Goal: Task Accomplishment & Management: Use online tool/utility

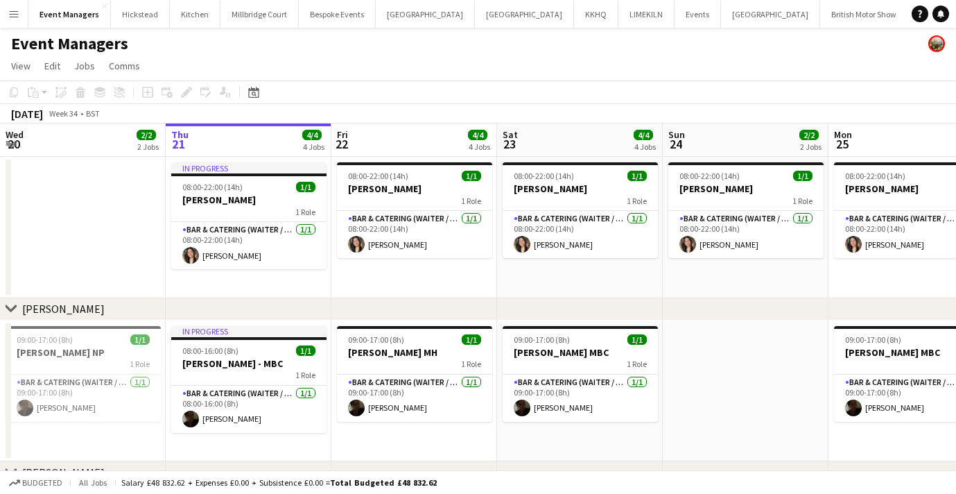
scroll to position [0, 331]
click at [238, 21] on button "[GEOGRAPHIC_DATA]" at bounding box center [260, 14] width 78 height 27
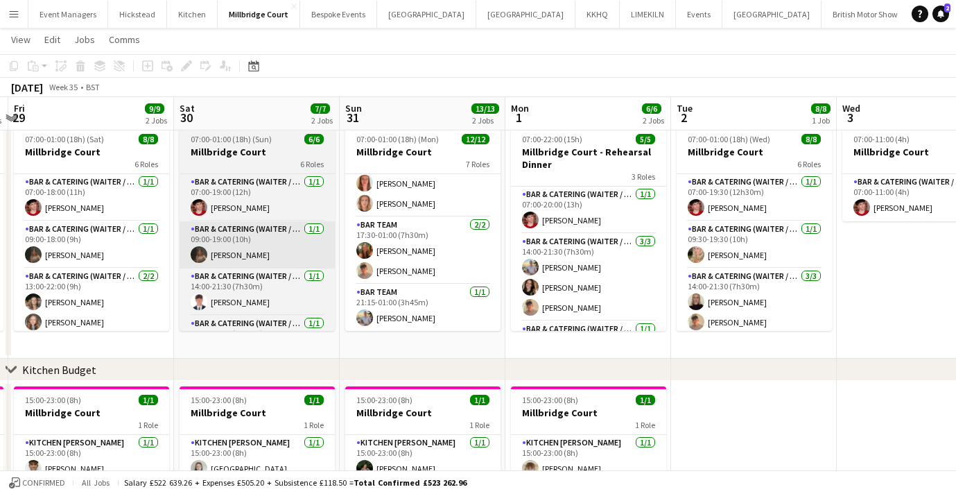
scroll to position [274, 0]
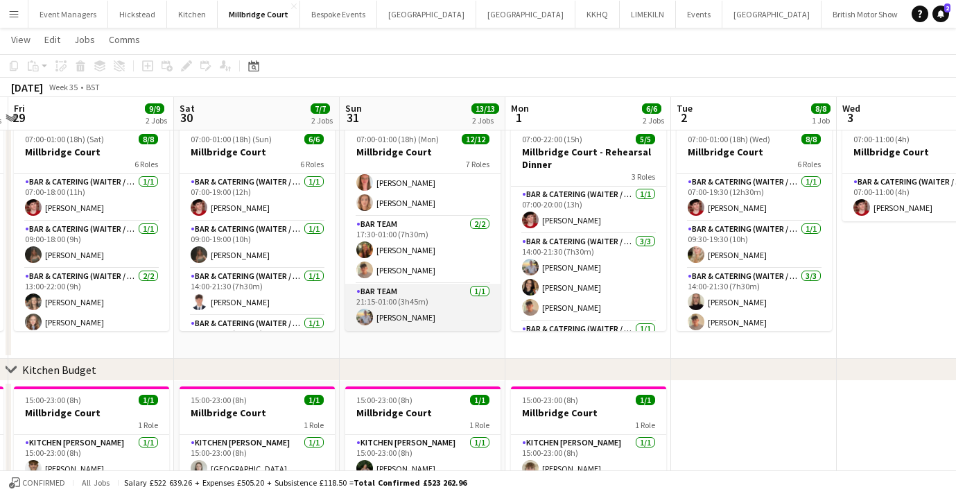
click at [395, 317] on app-card-role "Bar Team [DATE] 21:15-01:00 (3h45m) [PERSON_NAME]" at bounding box center [422, 307] width 155 height 47
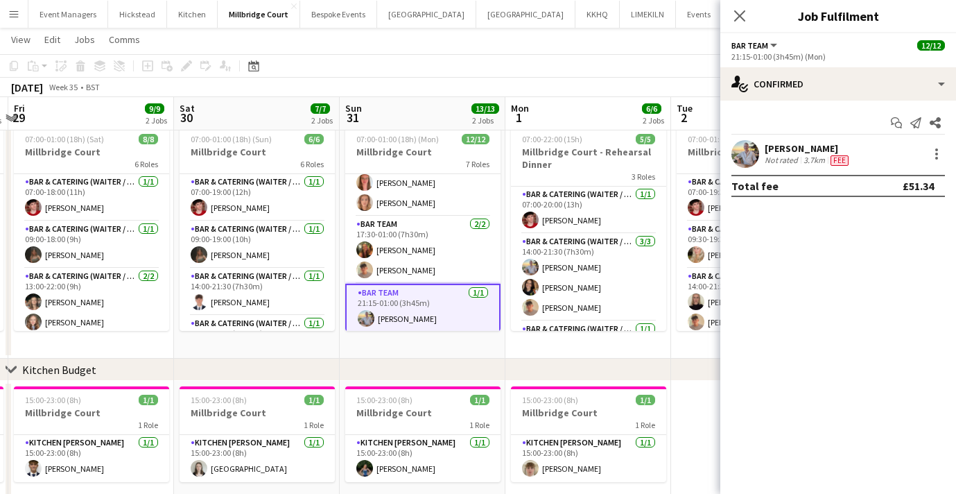
click at [395, 317] on app-card-role "Bar Team [DATE] 21:15-01:00 (3h45m) [PERSON_NAME]" at bounding box center [422, 309] width 155 height 50
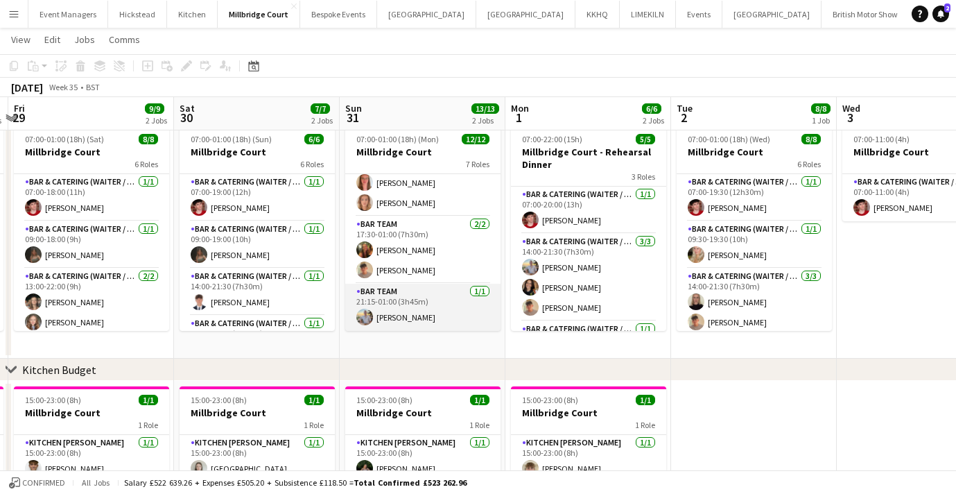
click at [355, 319] on app-card-role "Bar Team [DATE] 21:15-01:00 (3h45m) [PERSON_NAME]" at bounding box center [422, 307] width 155 height 47
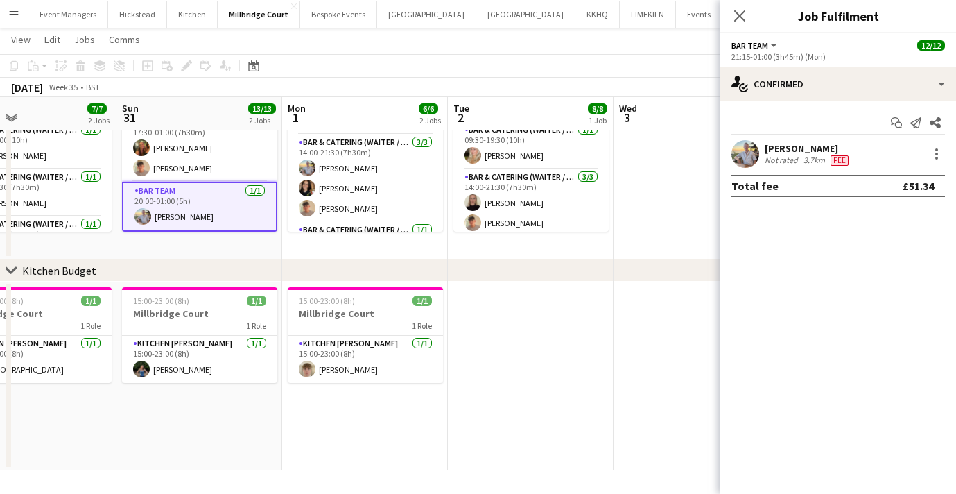
scroll to position [0, 0]
